Goal: Complete application form

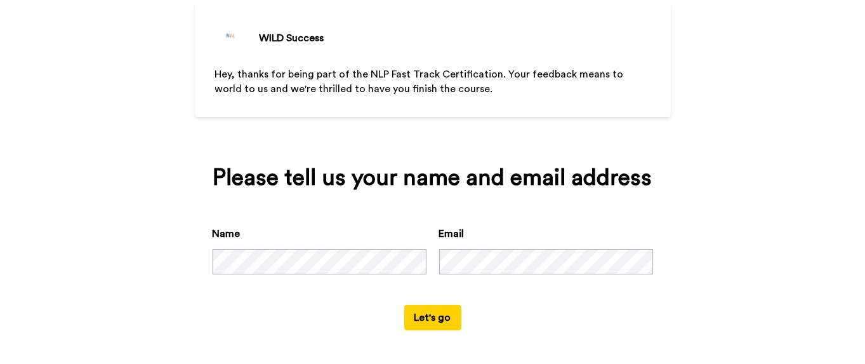
scroll to position [80, 0]
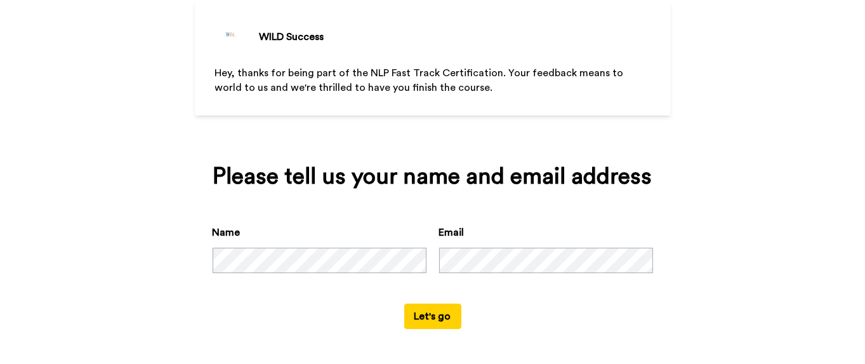
click at [415, 313] on button "Let's go" at bounding box center [432, 315] width 57 height 25
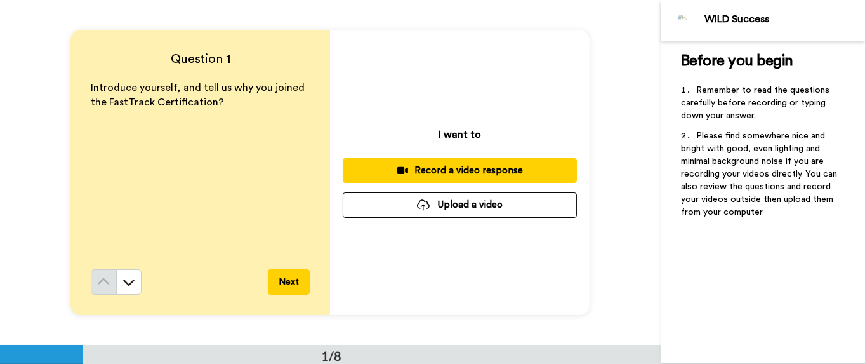
click at [442, 176] on div "Record a video response" at bounding box center [460, 170] width 214 height 13
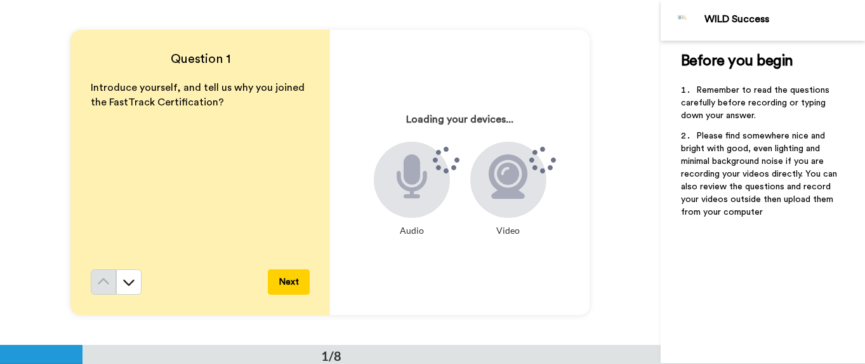
click at [466, 246] on div "Loading your devices... Audio Video" at bounding box center [459, 172] width 259 height 285
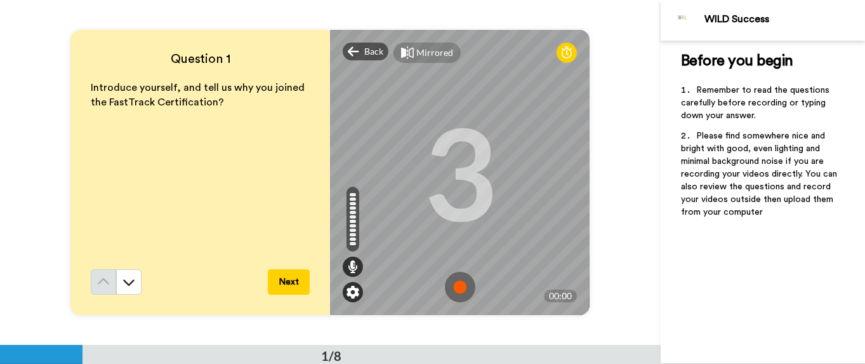
click at [350, 296] on img at bounding box center [352, 291] width 13 height 13
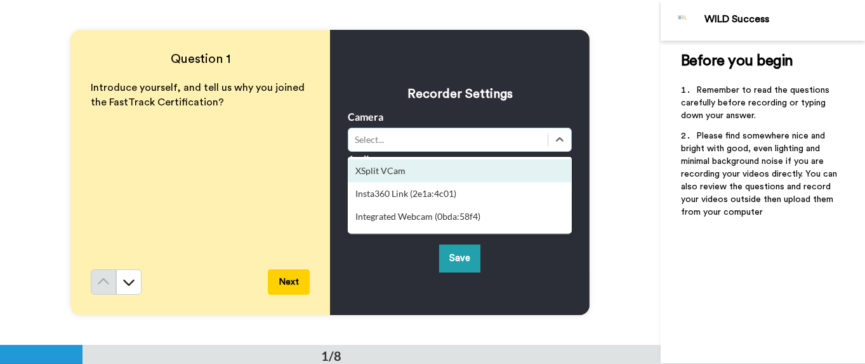
click at [405, 140] on div "Select..." at bounding box center [448, 139] width 187 height 13
click at [390, 171] on div "XSplit VCam" at bounding box center [460, 170] width 224 height 23
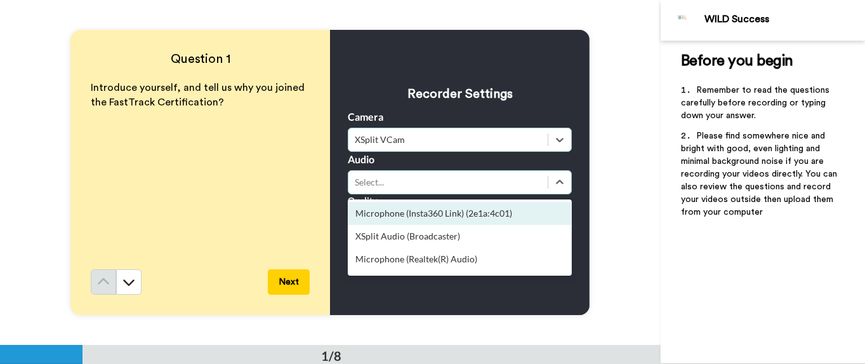
click at [400, 180] on div "Select..." at bounding box center [448, 182] width 187 height 13
click at [401, 214] on div "Microphone (Insta360 Link) (2e1a:4c01)" at bounding box center [460, 213] width 224 height 23
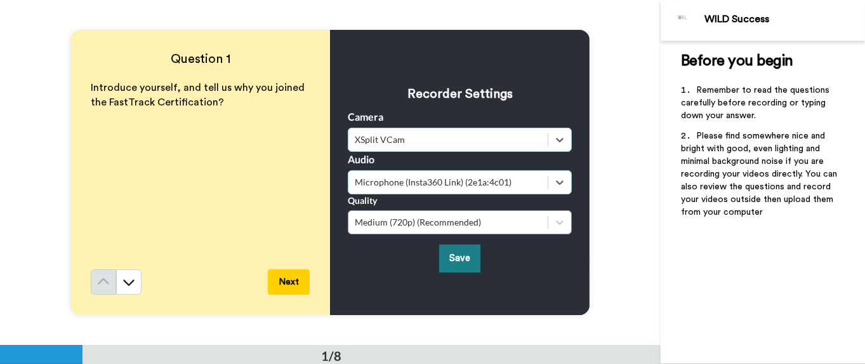
click at [463, 263] on button "Save" at bounding box center [459, 257] width 41 height 27
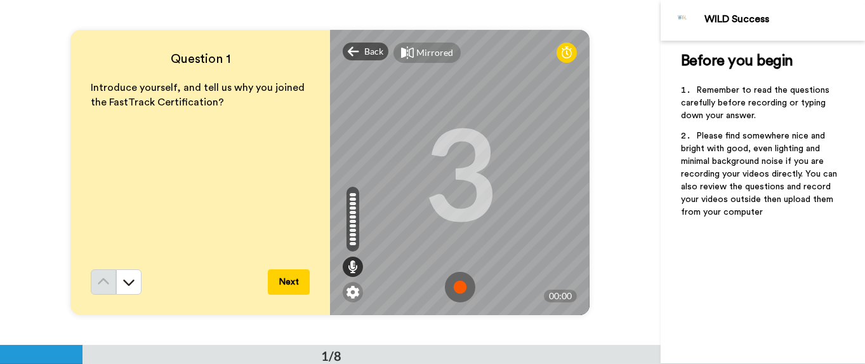
click at [452, 285] on img at bounding box center [460, 287] width 30 height 30
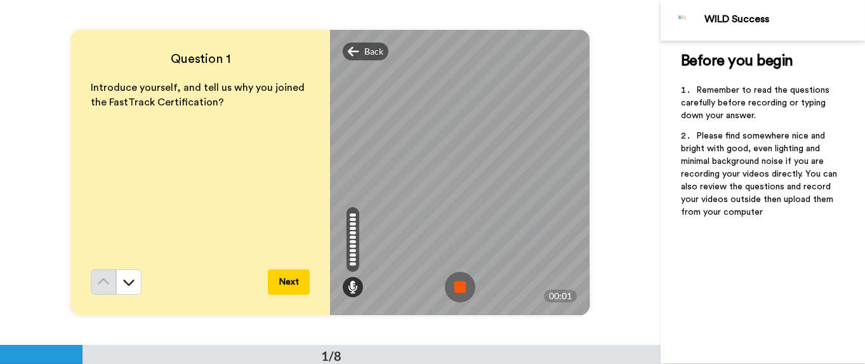
click at [455, 287] on img at bounding box center [460, 287] width 30 height 30
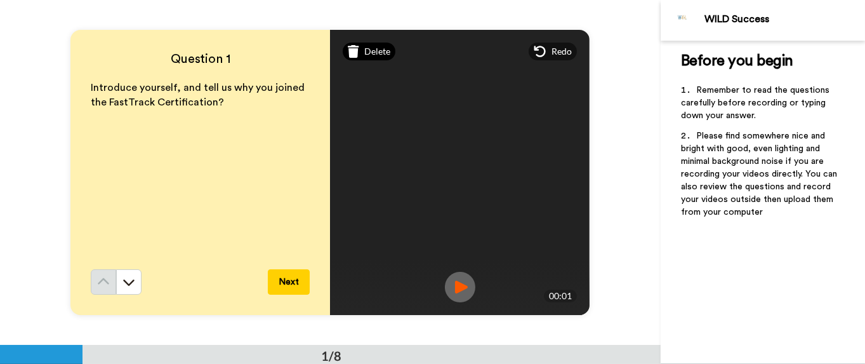
click at [369, 53] on span "Delete" at bounding box center [377, 51] width 26 height 13
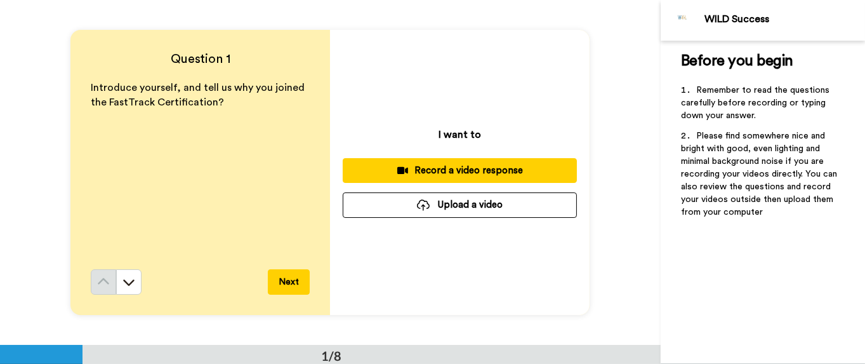
click at [425, 171] on div "Record a video response" at bounding box center [460, 170] width 214 height 13
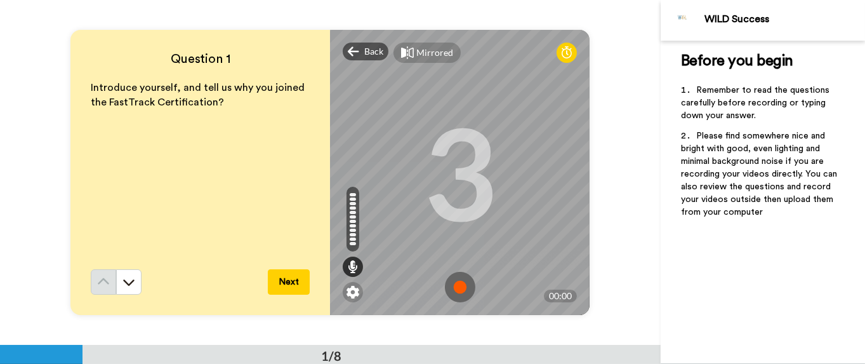
click at [456, 288] on img at bounding box center [460, 287] width 30 height 30
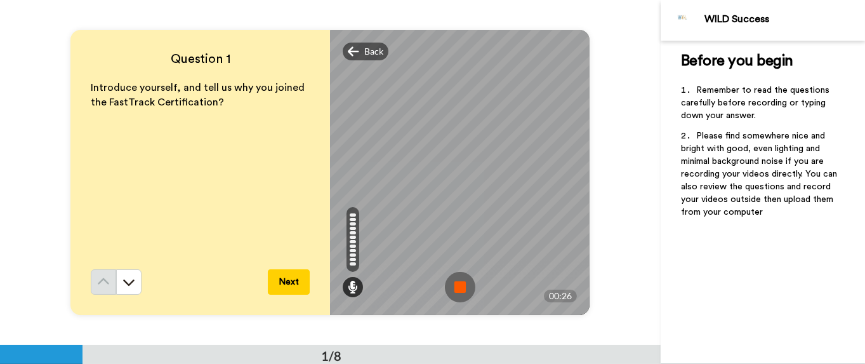
click at [458, 287] on img at bounding box center [460, 287] width 30 height 30
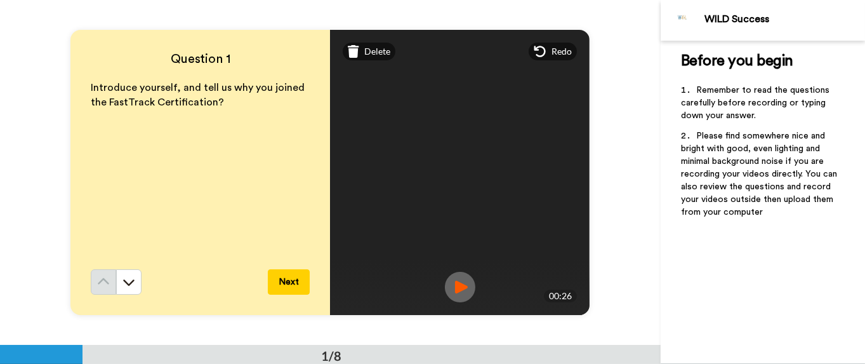
click at [461, 290] on img at bounding box center [460, 287] width 30 height 30
click at [286, 279] on button "Next" at bounding box center [289, 281] width 42 height 25
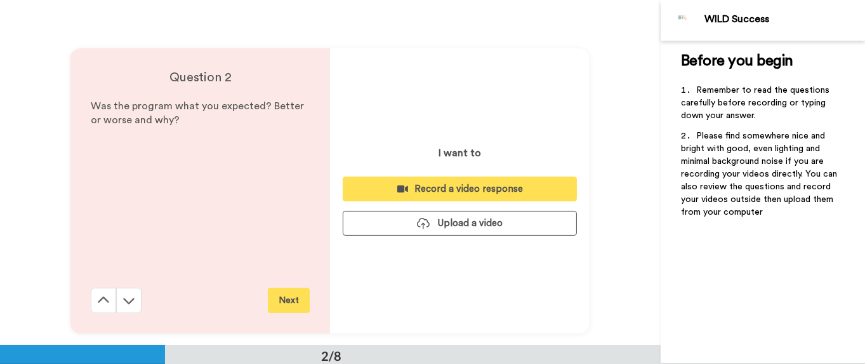
scroll to position [344, 0]
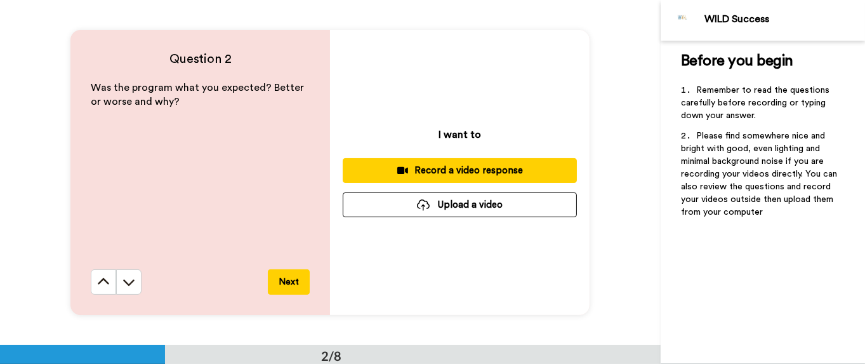
click at [456, 169] on div "Record a video response" at bounding box center [460, 170] width 214 height 13
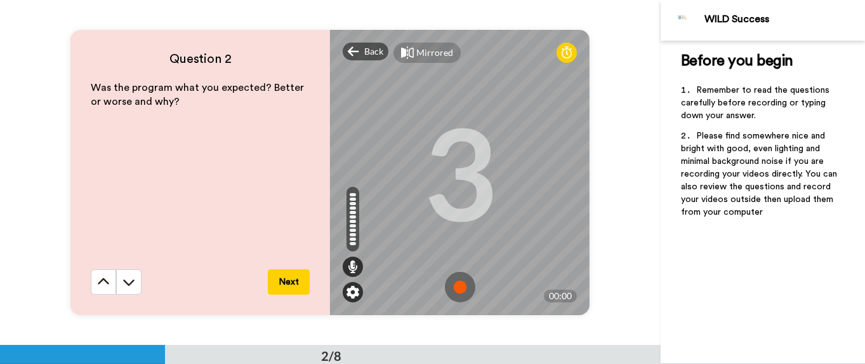
click at [351, 289] on img at bounding box center [352, 291] width 13 height 13
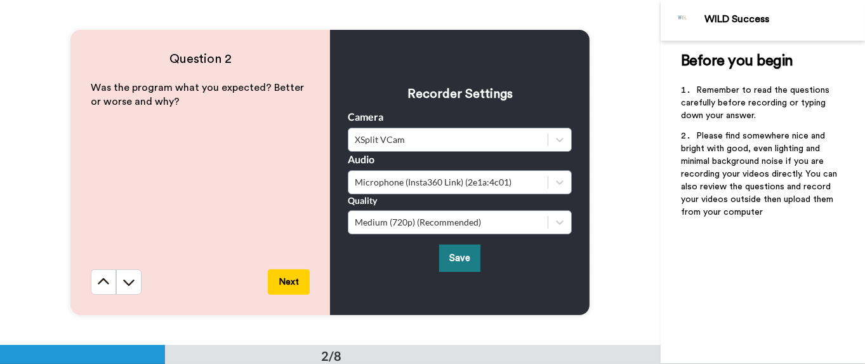
click at [449, 257] on button "Save" at bounding box center [459, 257] width 41 height 27
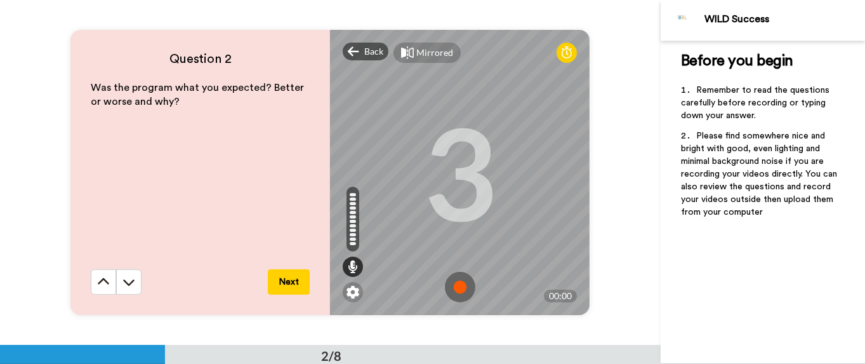
click at [458, 284] on img at bounding box center [460, 287] width 30 height 30
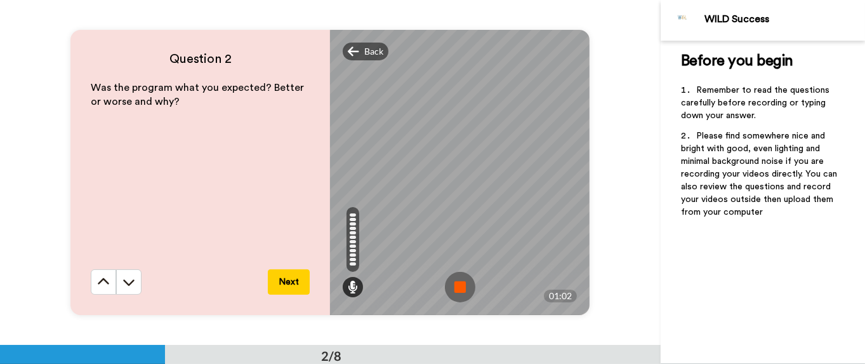
click at [460, 280] on img at bounding box center [460, 287] width 30 height 30
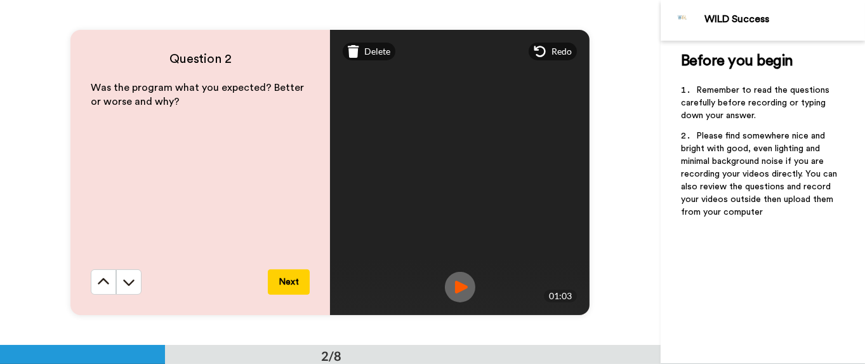
click at [460, 291] on img at bounding box center [460, 287] width 30 height 30
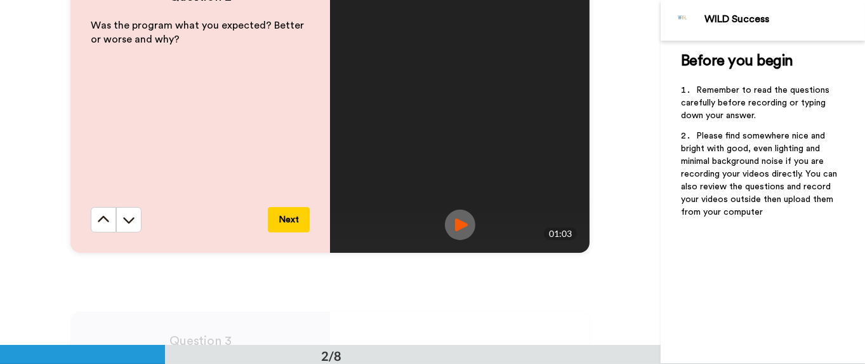
scroll to position [424, 0]
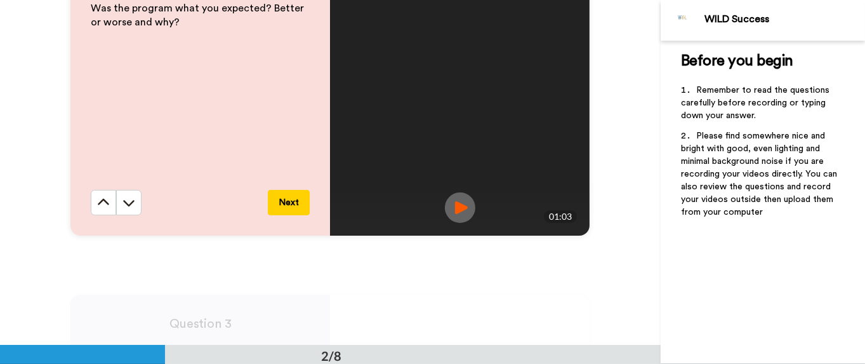
click at [284, 201] on button "Next" at bounding box center [289, 202] width 42 height 25
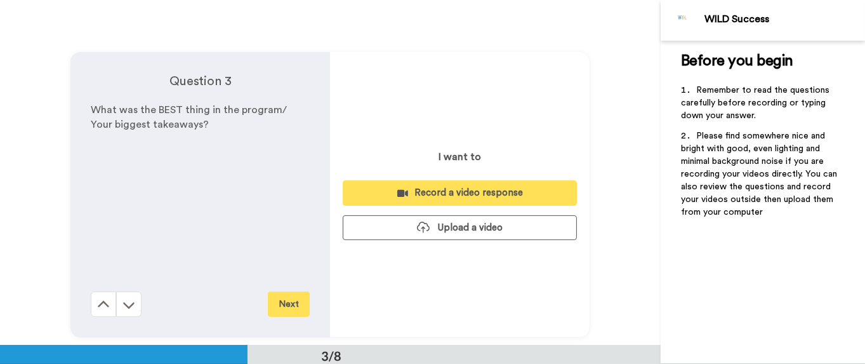
scroll to position [688, 0]
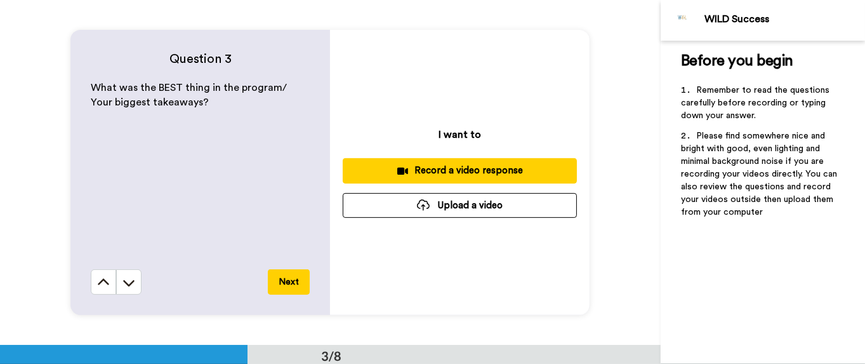
click at [428, 173] on div "Record a video response" at bounding box center [460, 170] width 214 height 13
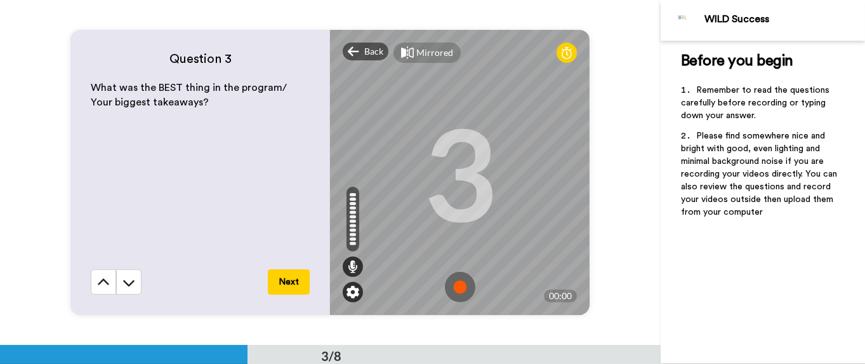
click at [346, 297] on img at bounding box center [352, 291] width 13 height 13
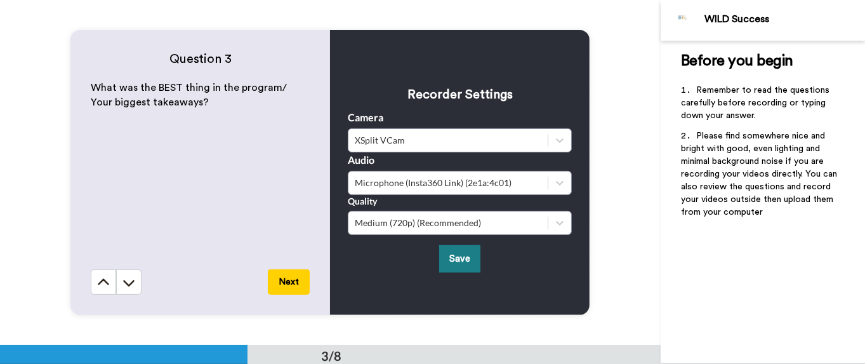
click at [450, 258] on button "Save" at bounding box center [459, 258] width 41 height 27
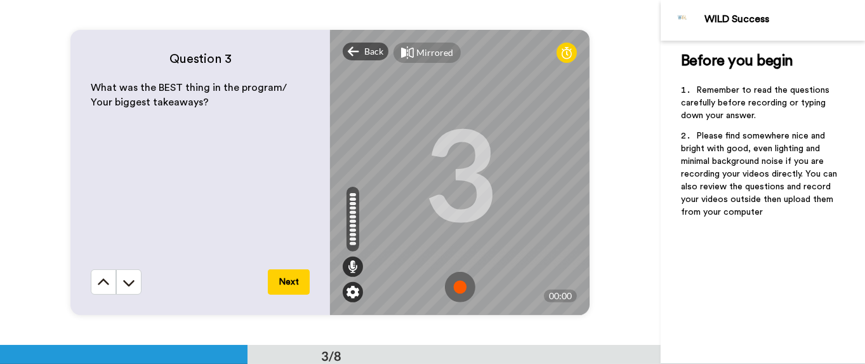
click at [346, 286] on img at bounding box center [352, 291] width 13 height 13
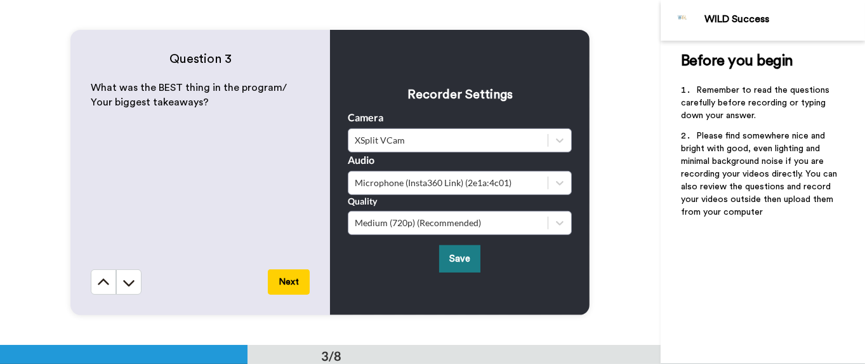
click at [457, 262] on button "Save" at bounding box center [459, 258] width 41 height 27
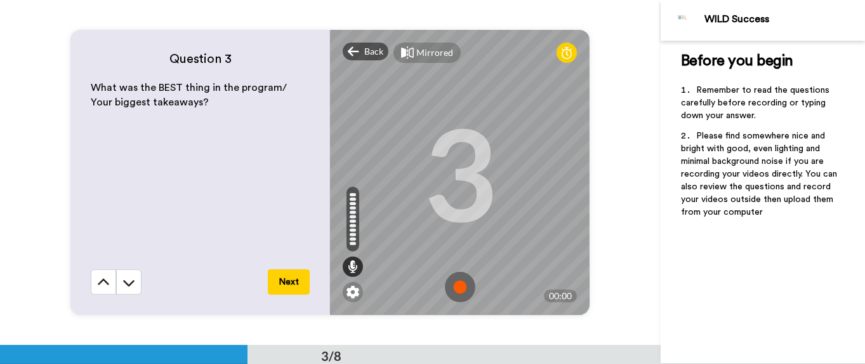
click at [460, 285] on img at bounding box center [460, 287] width 30 height 30
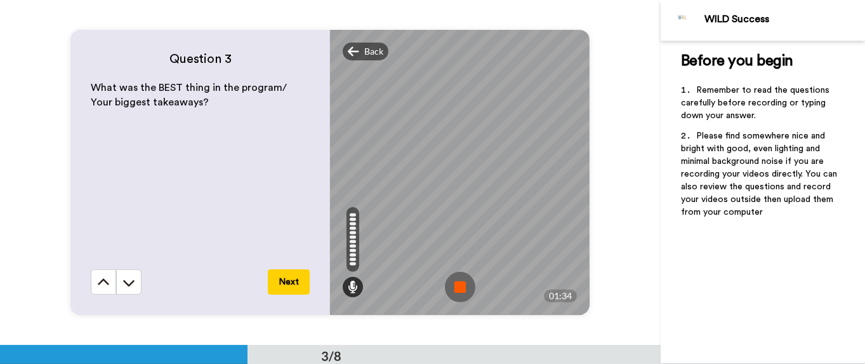
click at [451, 284] on img at bounding box center [460, 287] width 30 height 30
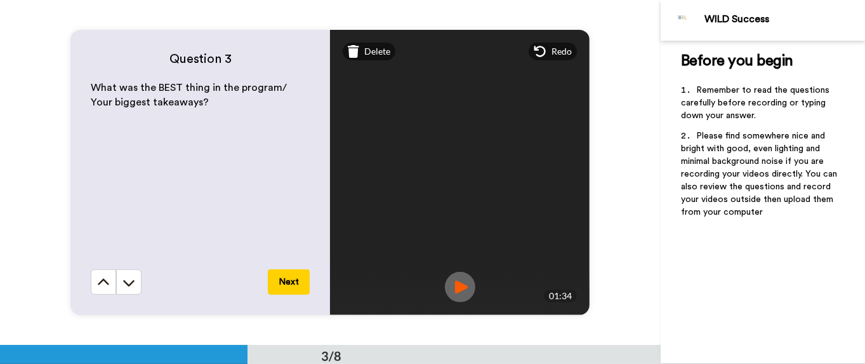
click at [460, 292] on img at bounding box center [460, 287] width 30 height 30
click at [282, 284] on button "Next" at bounding box center [289, 281] width 42 height 25
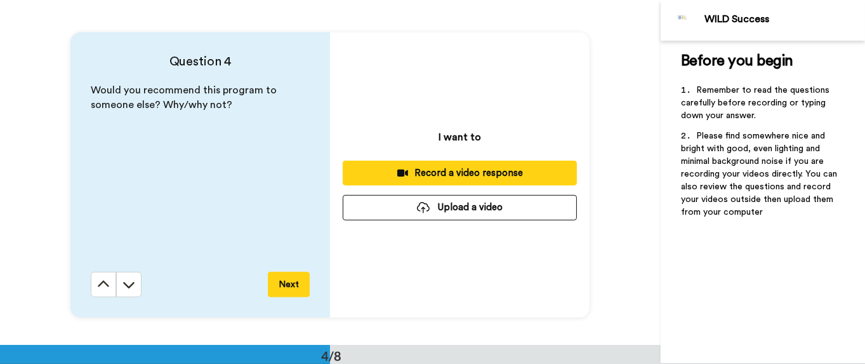
scroll to position [1033, 0]
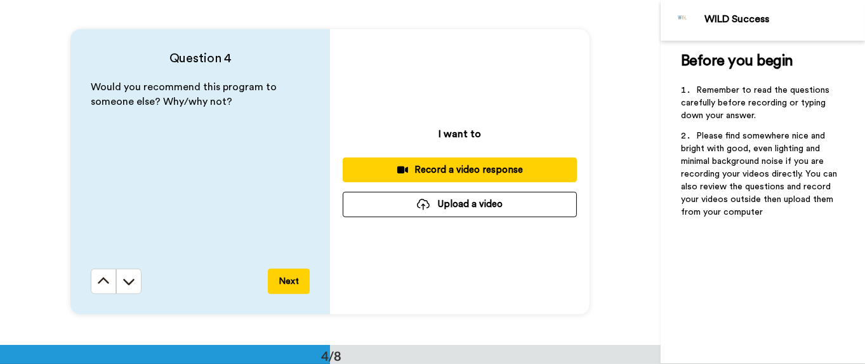
click at [466, 173] on div "Record a video response" at bounding box center [460, 169] width 214 height 13
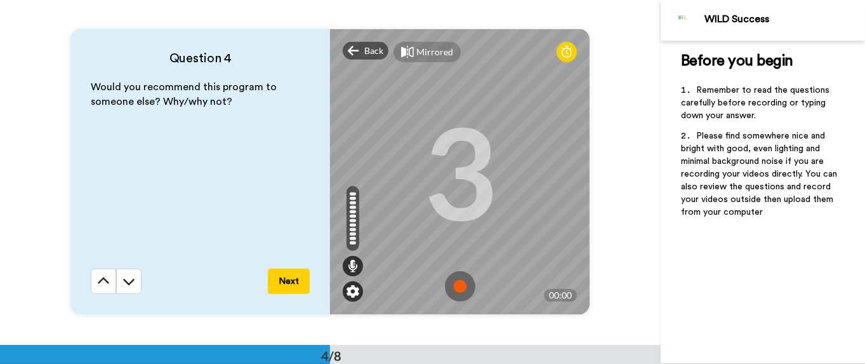
click at [351, 291] on img at bounding box center [352, 291] width 13 height 13
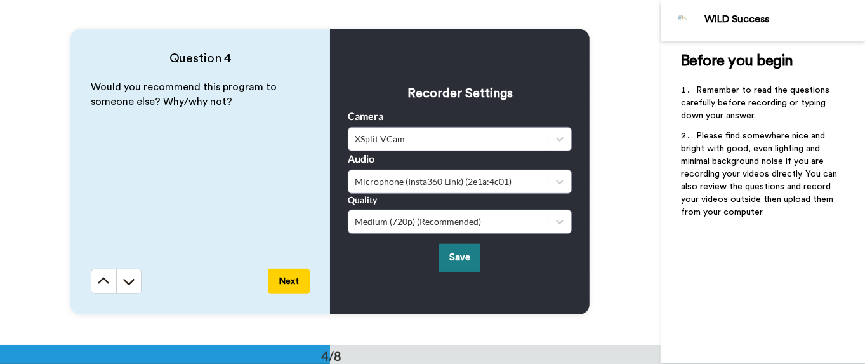
click at [445, 256] on button "Save" at bounding box center [459, 257] width 41 height 27
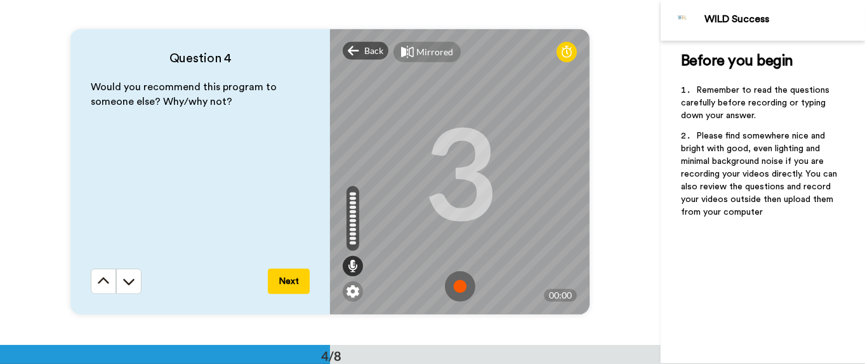
click at [456, 283] on img at bounding box center [460, 286] width 30 height 30
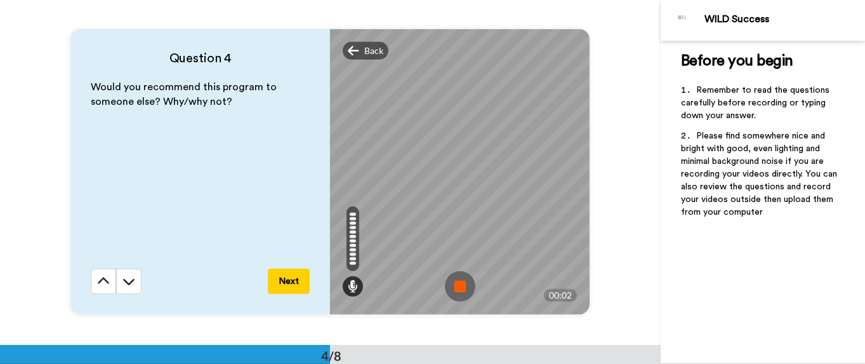
click at [447, 282] on img at bounding box center [460, 286] width 30 height 30
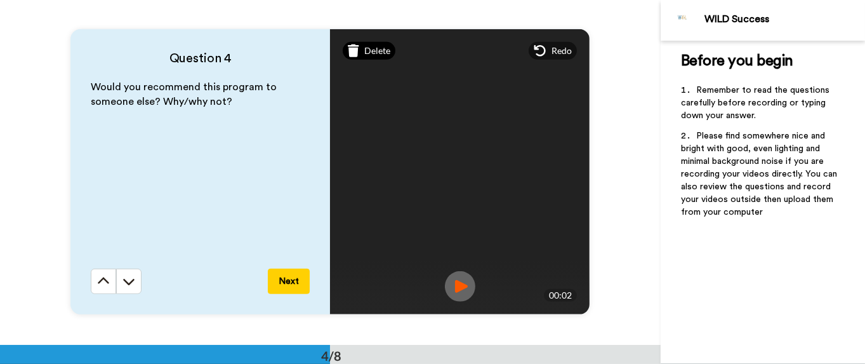
click at [350, 52] on icon at bounding box center [353, 50] width 11 height 13
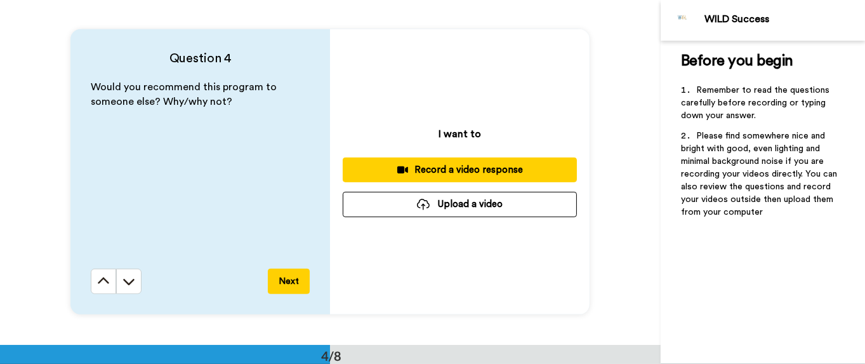
click at [458, 162] on button "Record a video response" at bounding box center [460, 169] width 234 height 25
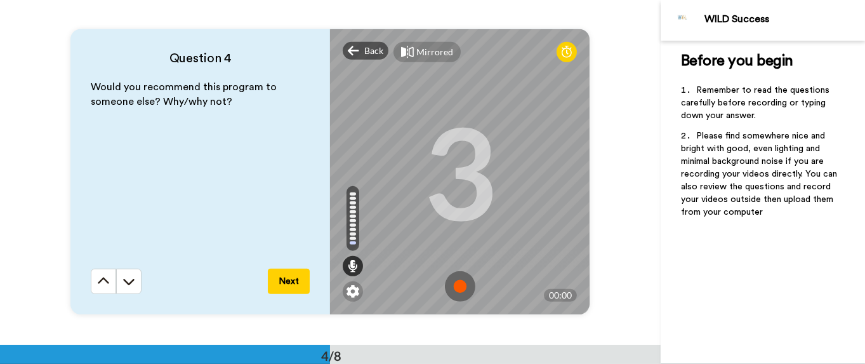
click at [455, 287] on img at bounding box center [460, 286] width 30 height 30
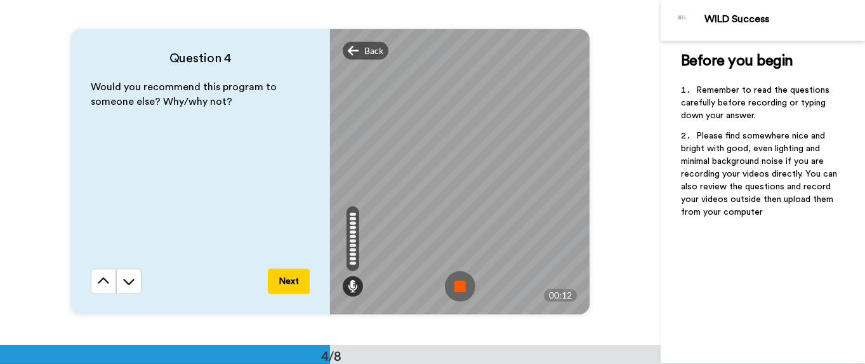
click at [455, 285] on img at bounding box center [460, 286] width 30 height 30
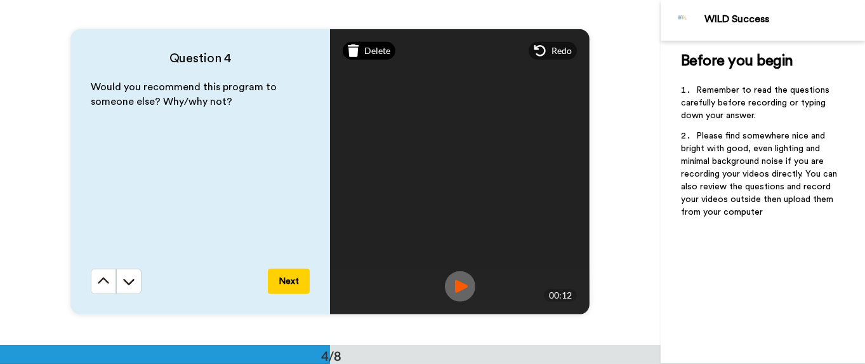
click at [372, 49] on span "Delete" at bounding box center [377, 50] width 26 height 13
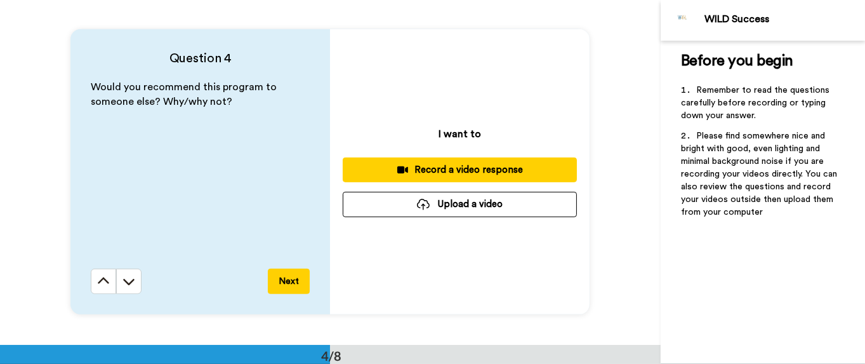
click at [436, 167] on div "Record a video response" at bounding box center [460, 169] width 214 height 13
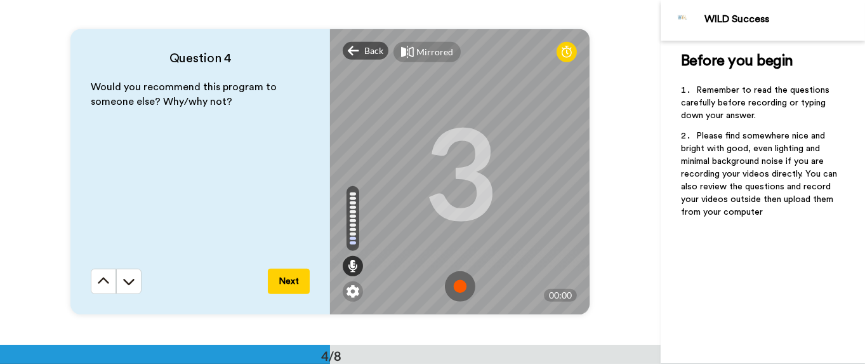
click at [464, 286] on img at bounding box center [460, 286] width 30 height 30
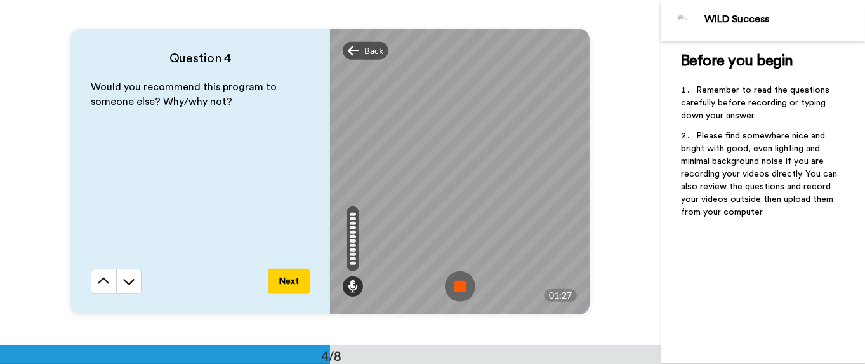
click at [456, 288] on img at bounding box center [460, 286] width 30 height 30
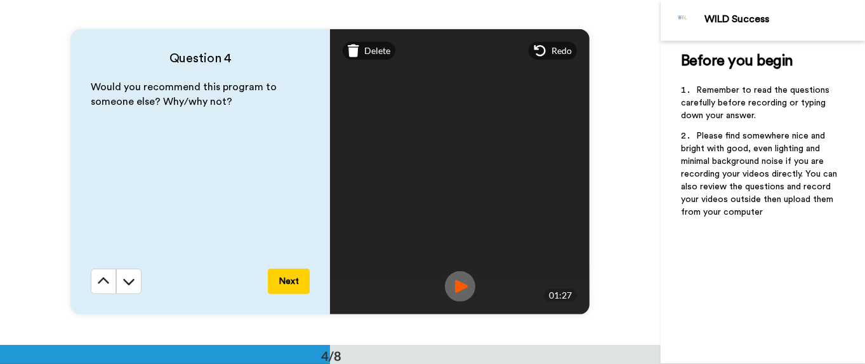
click at [452, 291] on img at bounding box center [460, 286] width 30 height 30
click at [282, 285] on button "Next" at bounding box center [289, 280] width 42 height 25
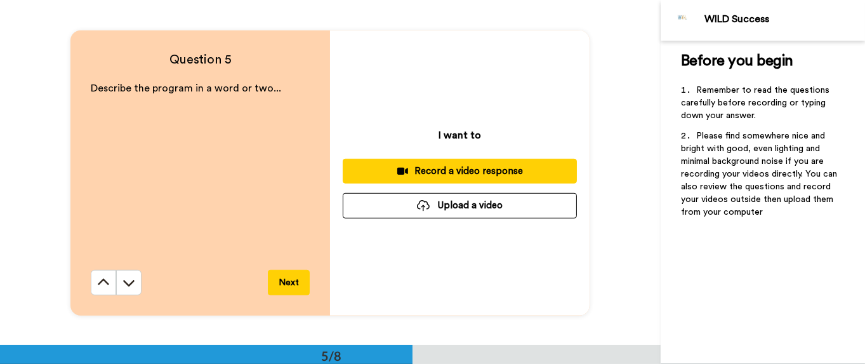
scroll to position [1378, 0]
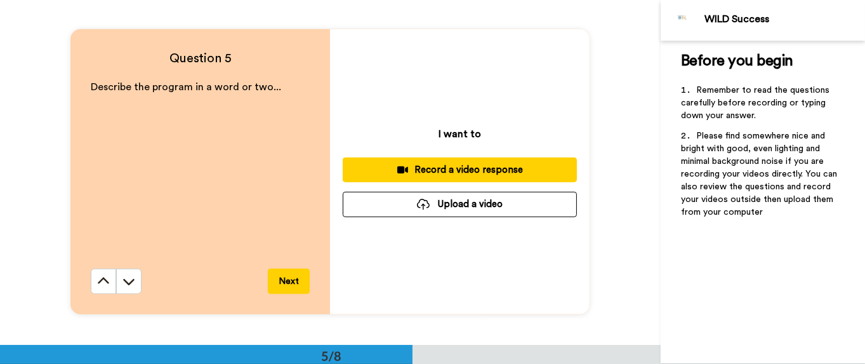
click at [446, 171] on div "Record a video response" at bounding box center [460, 169] width 214 height 13
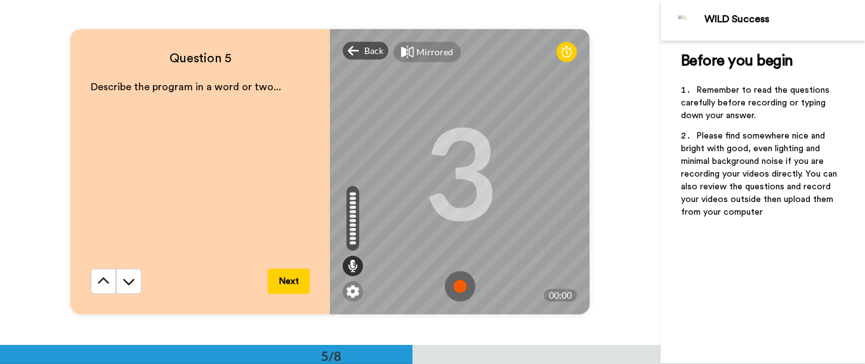
click at [453, 277] on img at bounding box center [460, 286] width 30 height 30
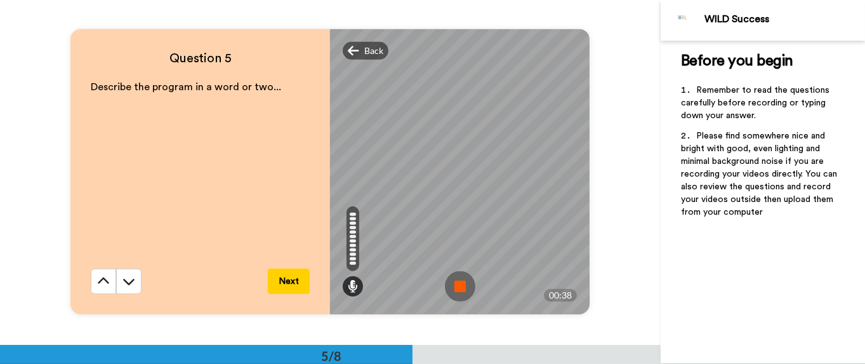
click at [453, 284] on img at bounding box center [460, 286] width 30 height 30
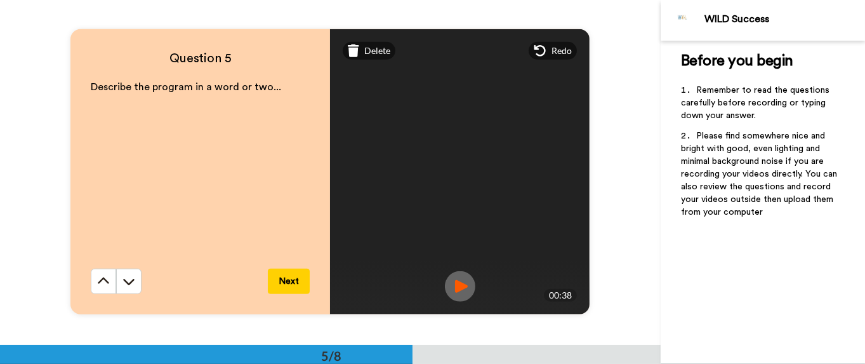
click at [452, 282] on img at bounding box center [460, 286] width 30 height 30
click at [289, 284] on button "Next" at bounding box center [289, 280] width 42 height 25
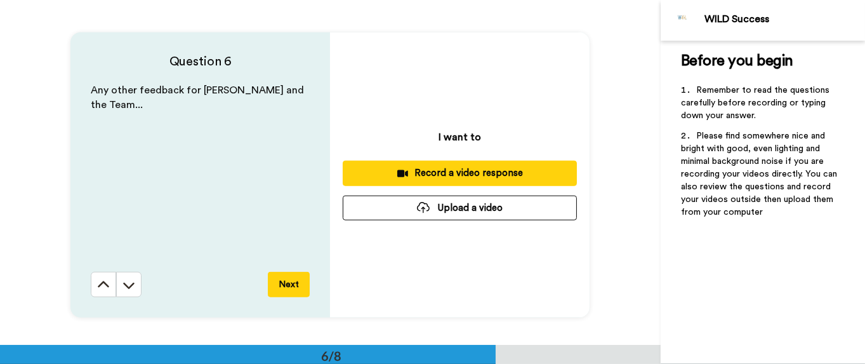
scroll to position [1722, 0]
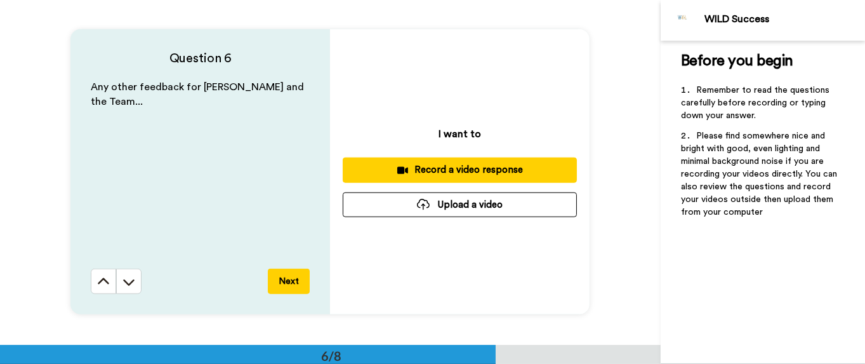
click at [456, 171] on div "Record a video response" at bounding box center [460, 169] width 214 height 13
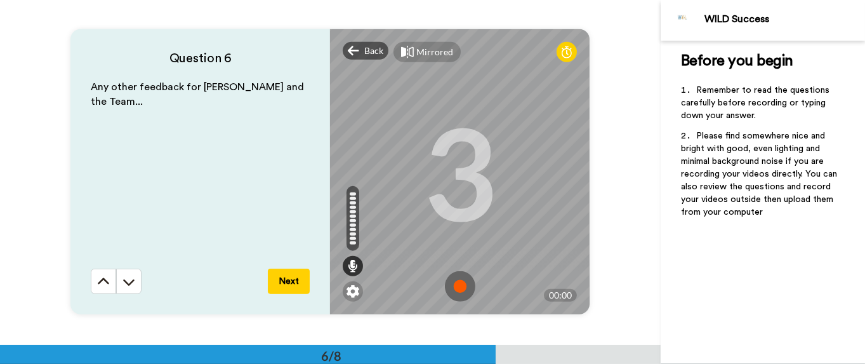
click at [454, 285] on img at bounding box center [460, 286] width 30 height 30
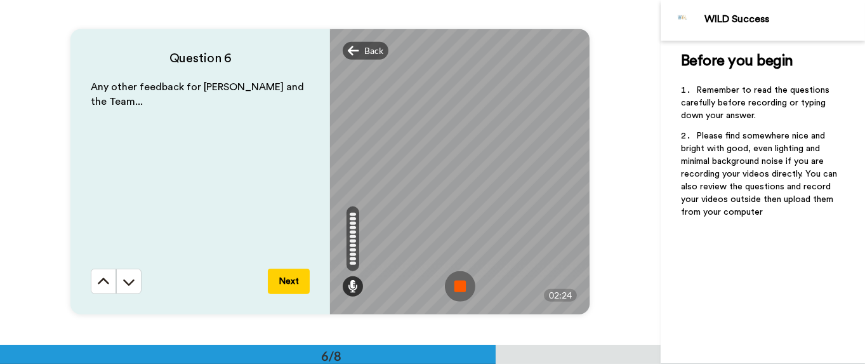
click at [469, 282] on img at bounding box center [460, 286] width 30 height 30
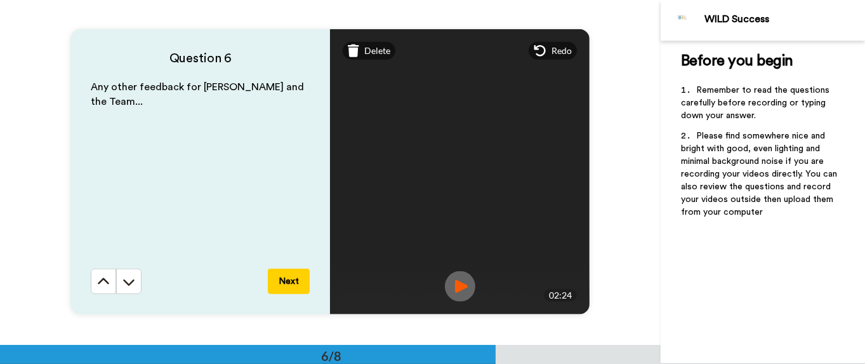
click at [445, 292] on img at bounding box center [460, 286] width 30 height 30
click at [280, 287] on button "Next" at bounding box center [289, 280] width 42 height 25
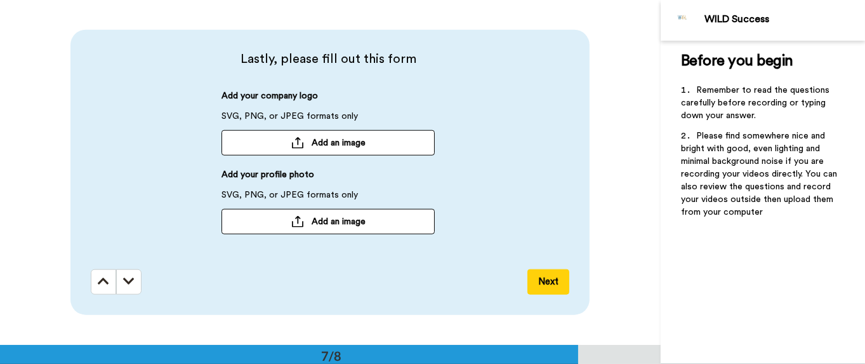
scroll to position [2066, 0]
click at [533, 281] on button "Next" at bounding box center [548, 281] width 42 height 25
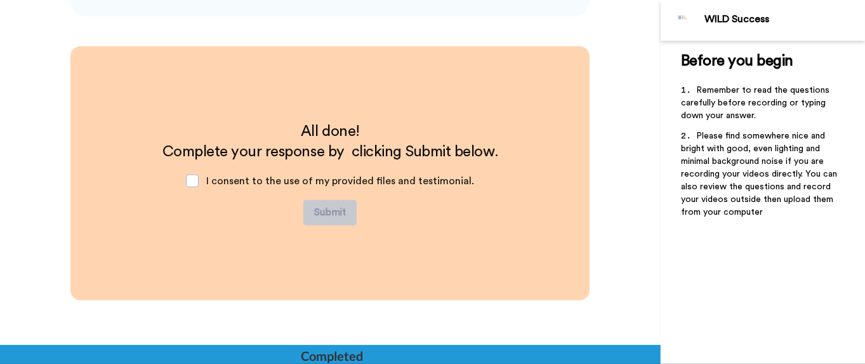
scroll to position [2364, 0]
click at [245, 180] on span "I consent to the use of my provided files and testimonial." at bounding box center [340, 180] width 268 height 10
click at [192, 180] on span at bounding box center [192, 180] width 13 height 13
click at [333, 214] on button "Submit" at bounding box center [329, 211] width 53 height 25
